Goal: Task Accomplishment & Management: Complete application form

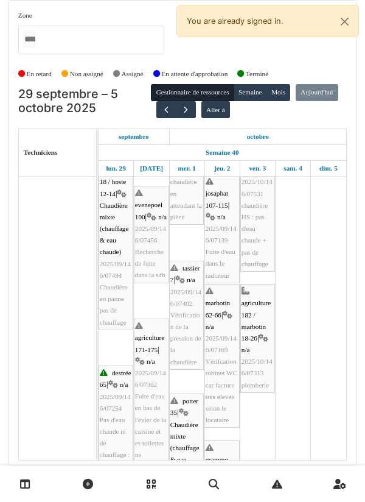
scroll to position [207, 0]
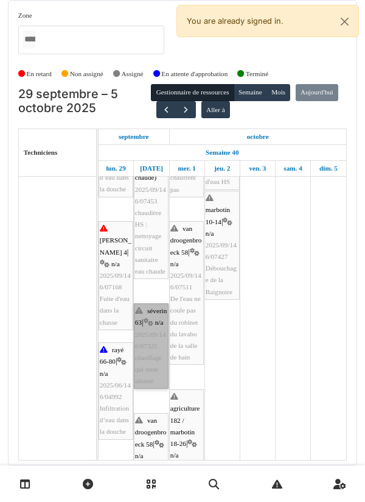
click at [163, 345] on link "séverin 63 | n/a 2025/09/146/07325 chauffage qui reste allumé" at bounding box center [151, 345] width 35 height 85
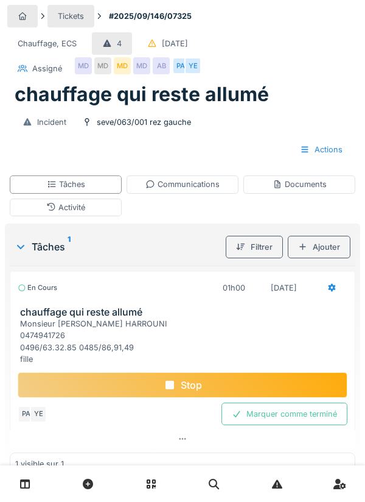
click at [302, 416] on div "Marquer comme terminé" at bounding box center [285, 414] width 126 height 23
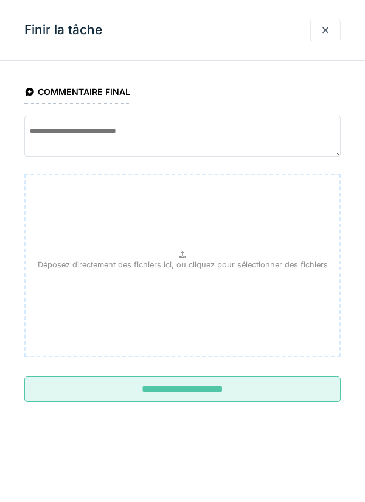
click at [220, 304] on div "Déposez directement des fichiers ici, ou cliquez pour sélectionner des fichiers" at bounding box center [182, 265] width 317 height 183
click at [330, 35] on div at bounding box center [326, 30] width 10 height 12
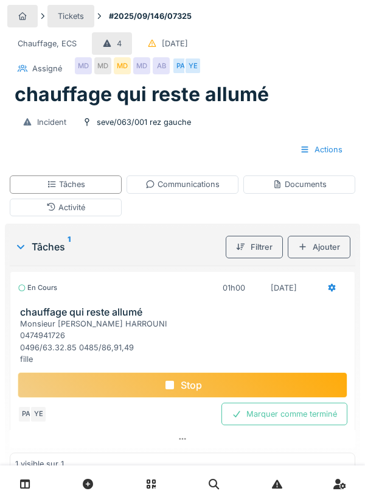
click at [198, 184] on div "Communications" at bounding box center [183, 184] width 74 height 12
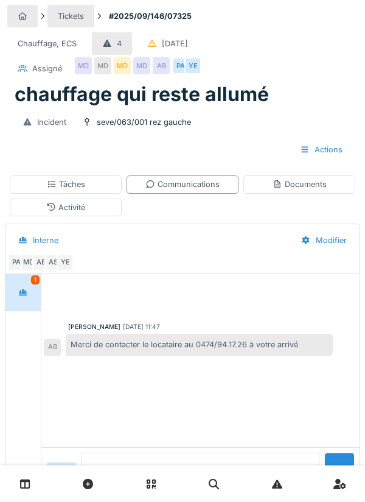
click at [171, 491] on textarea at bounding box center [201, 471] width 238 height 39
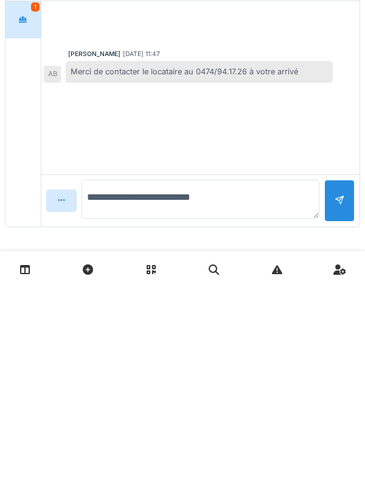
scroll to position [59, 0]
type textarea "**********"
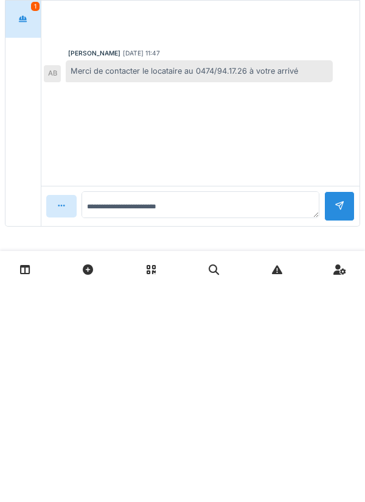
click at [348, 414] on div at bounding box center [340, 421] width 30 height 30
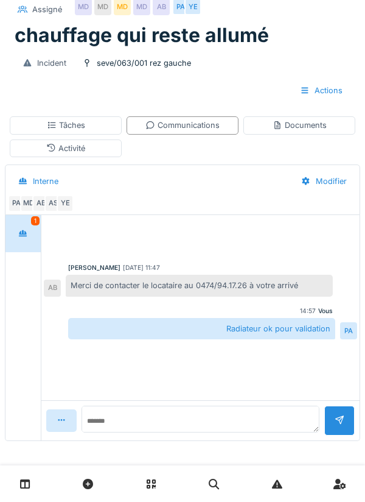
click at [93, 125] on div "Tâches" at bounding box center [66, 125] width 112 height 18
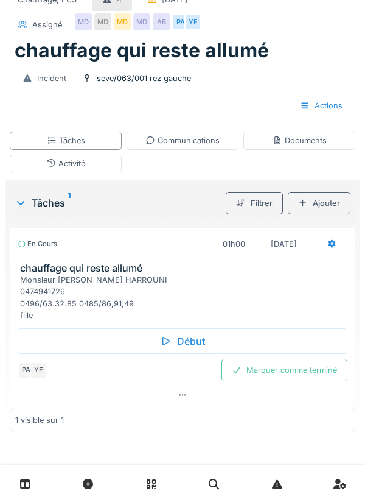
scroll to position [44, 0]
click at [297, 359] on div "Marquer comme terminé" at bounding box center [285, 370] width 126 height 23
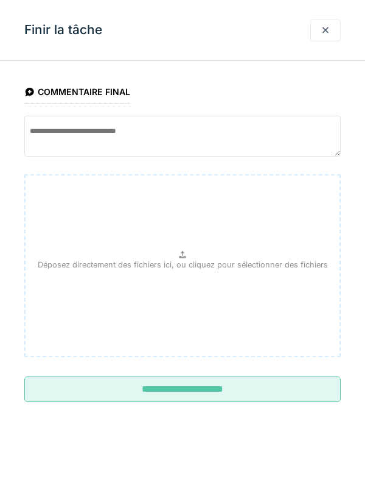
click at [266, 395] on input "**********" at bounding box center [182, 389] width 317 height 26
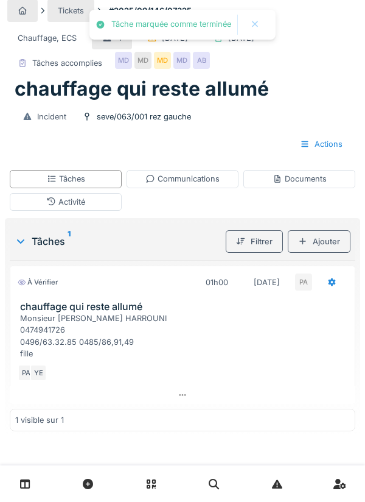
scroll to position [33, 0]
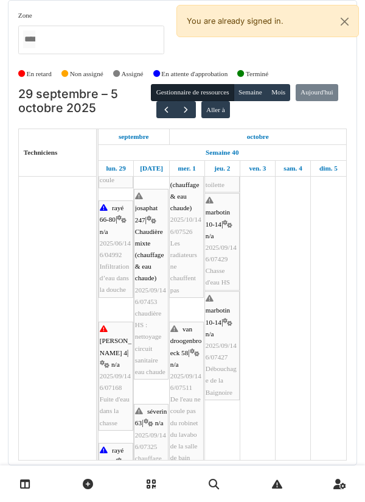
scroll to position [671, 0]
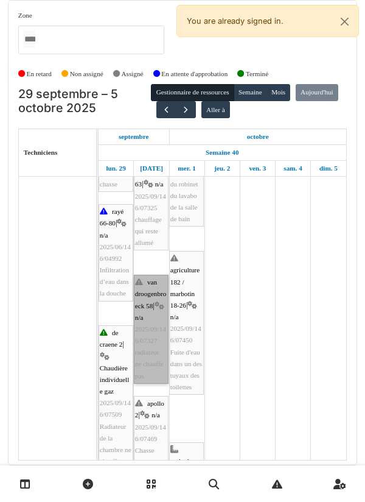
click at [155, 365] on link "van droogenbroeck 58 | n/a 2025/09/146/07327 radiateur ne chauffe pas" at bounding box center [151, 329] width 35 height 109
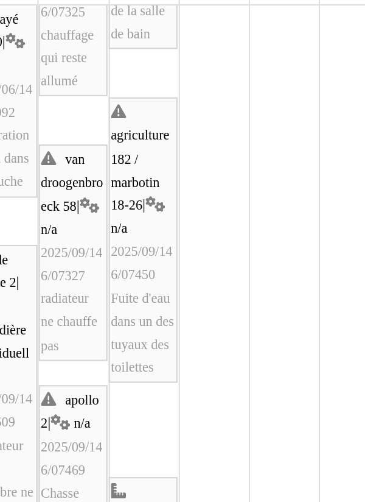
scroll to position [903, 0]
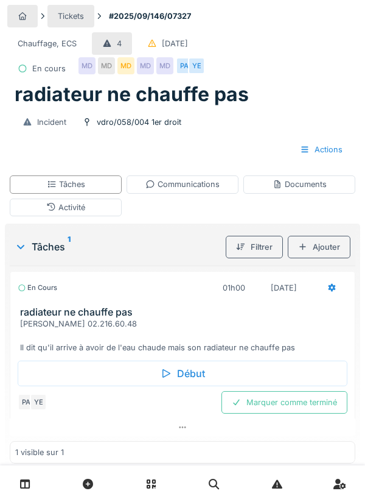
click at [205, 371] on div "Début" at bounding box center [183, 374] width 330 height 26
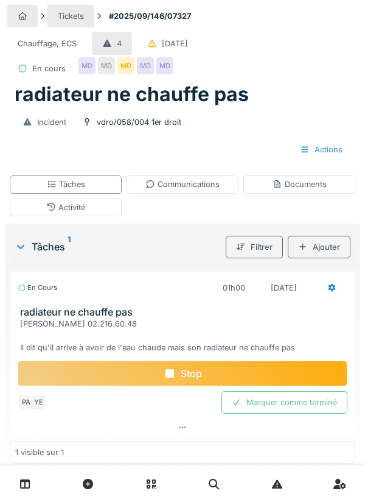
click at [354, 281] on div "En cours 01h00 30/09/2025" at bounding box center [182, 285] width 345 height 27
click at [329, 250] on div "Ajouter" at bounding box center [319, 247] width 63 height 23
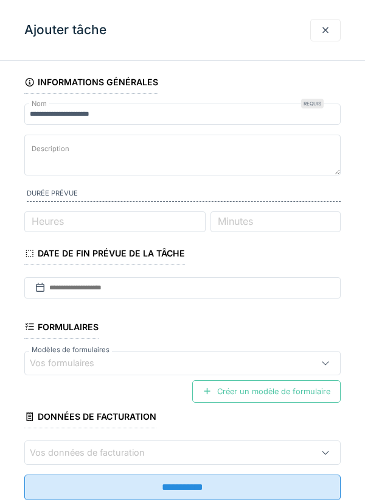
click at [326, 31] on div at bounding box center [326, 30] width 10 height 12
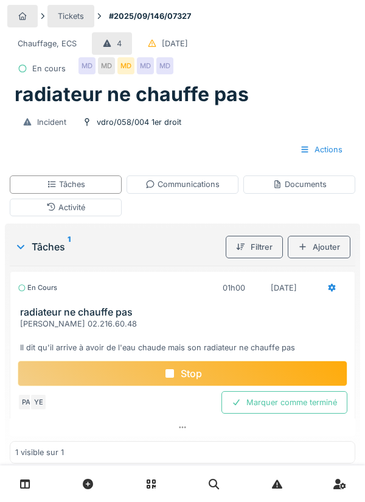
click at [96, 209] on div "Activité" at bounding box center [66, 208] width 112 height 18
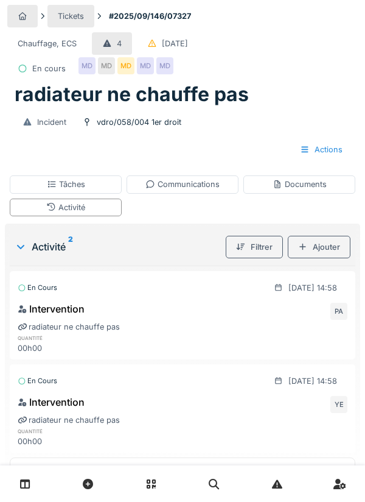
click at [332, 250] on div "Ajouter" at bounding box center [319, 247] width 63 height 23
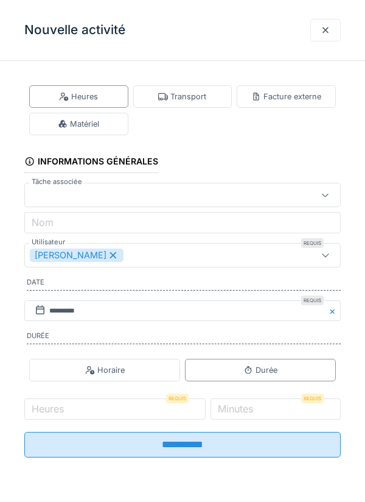
click at [198, 92] on div "Transport" at bounding box center [182, 97] width 48 height 12
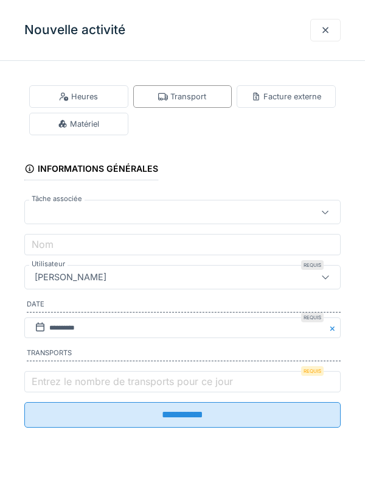
click at [108, 385] on label "Entrez le nombre de transports pour ce jour" at bounding box center [132, 381] width 206 height 15
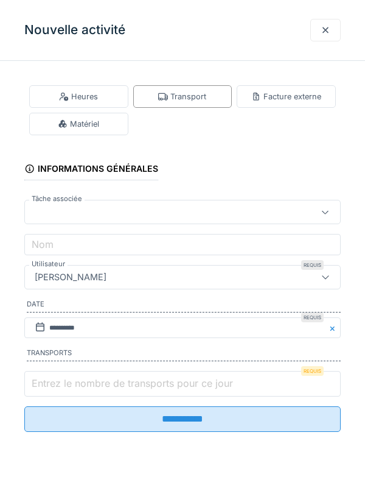
click at [108, 385] on input "Entrez le nombre de transports pour ce jour" at bounding box center [182, 384] width 317 height 26
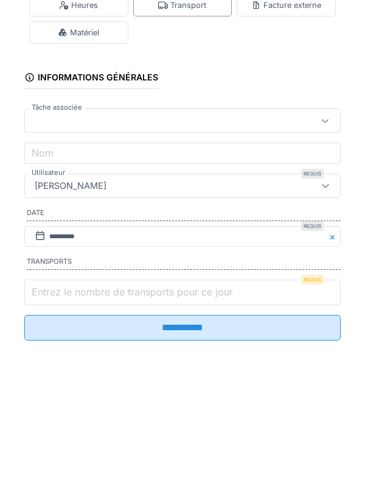
scroll to position [29, 0]
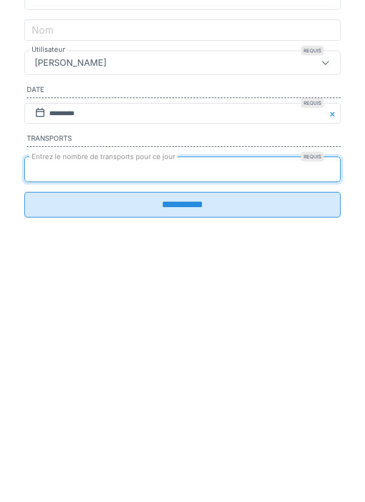
type input "*"
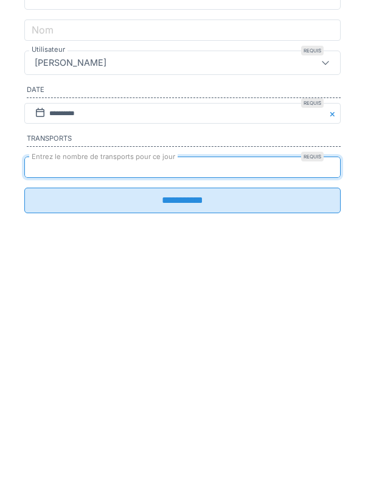
click at [310, 418] on input "**********" at bounding box center [182, 415] width 317 height 26
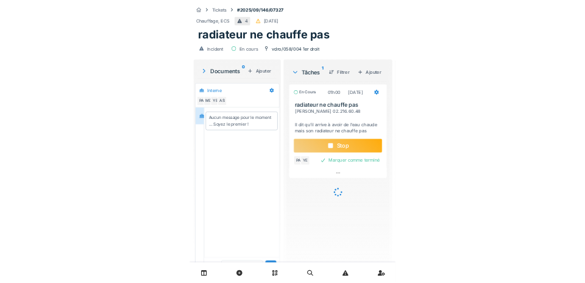
scroll to position [25, 0]
